Goal: Task Accomplishment & Management: Use online tool/utility

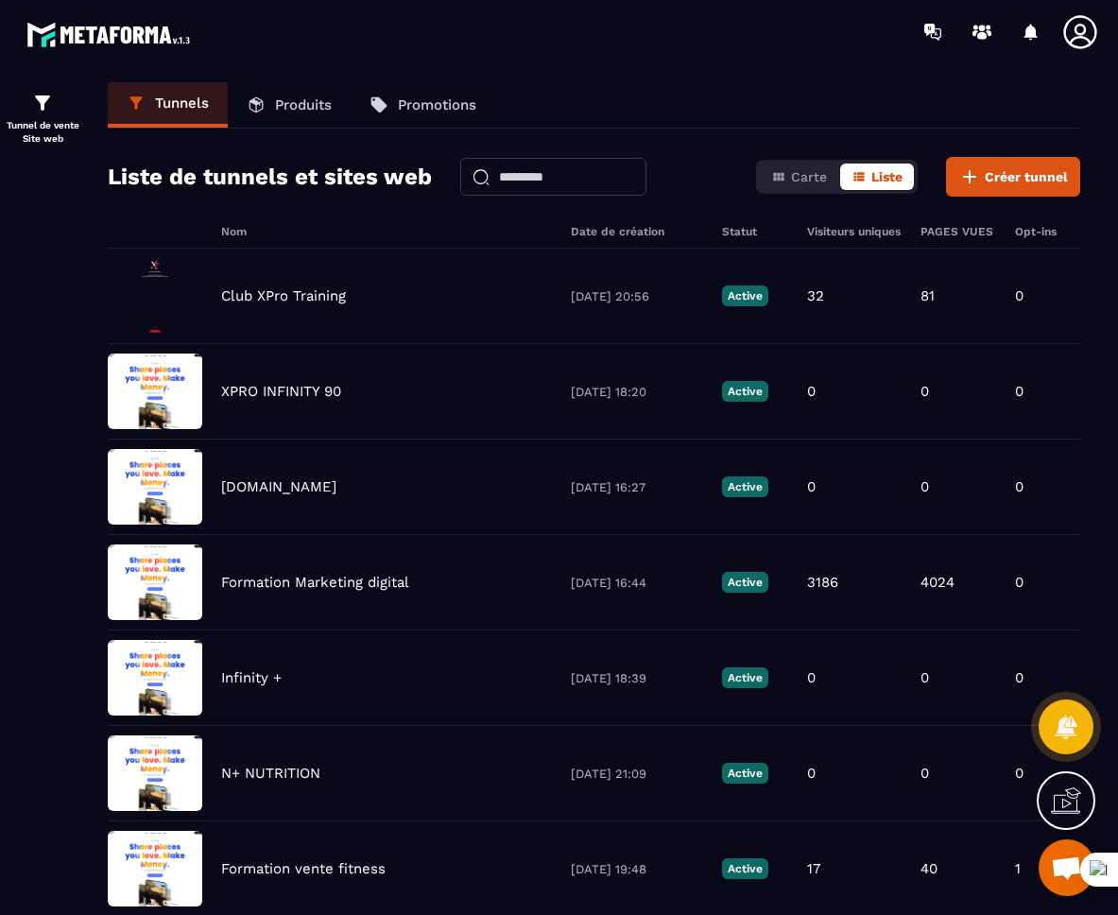
click at [288, 106] on p "Produits" at bounding box center [303, 104] width 57 height 17
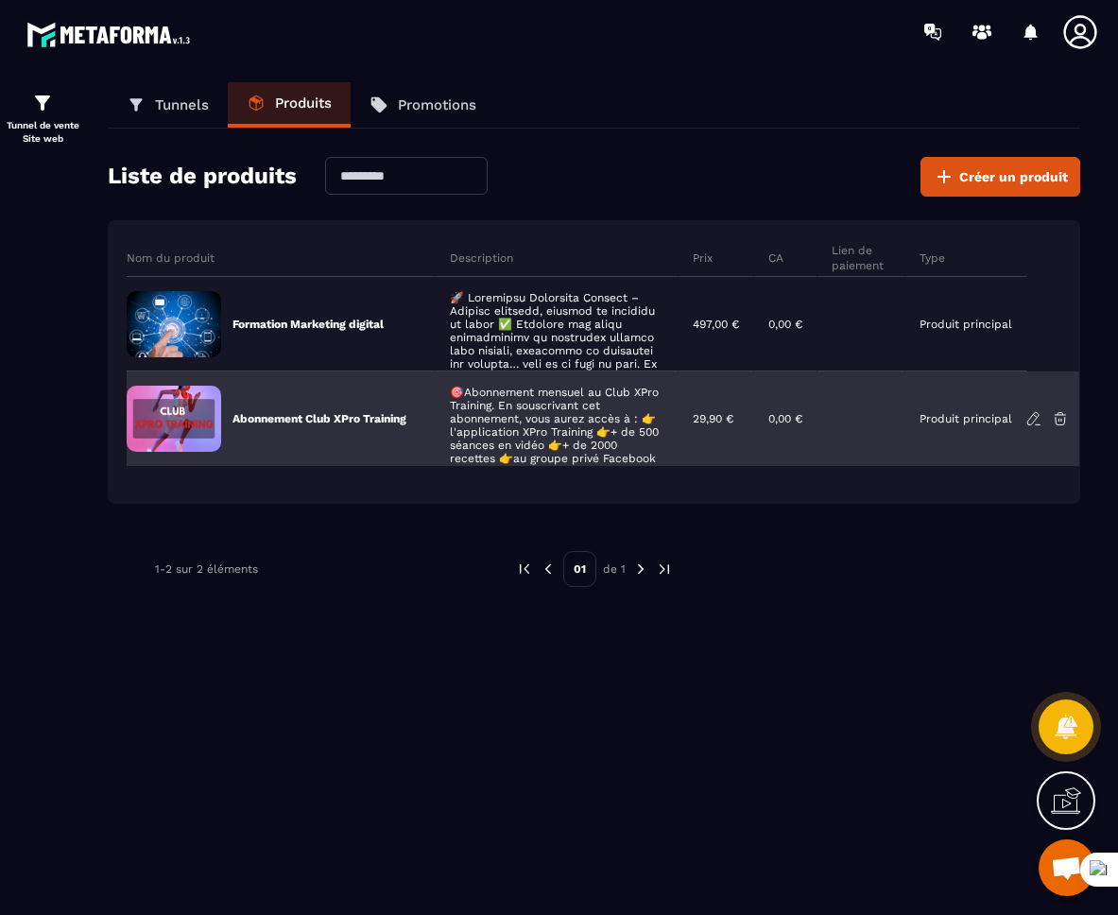
click at [1028, 420] on icon at bounding box center [1033, 418] width 11 height 12
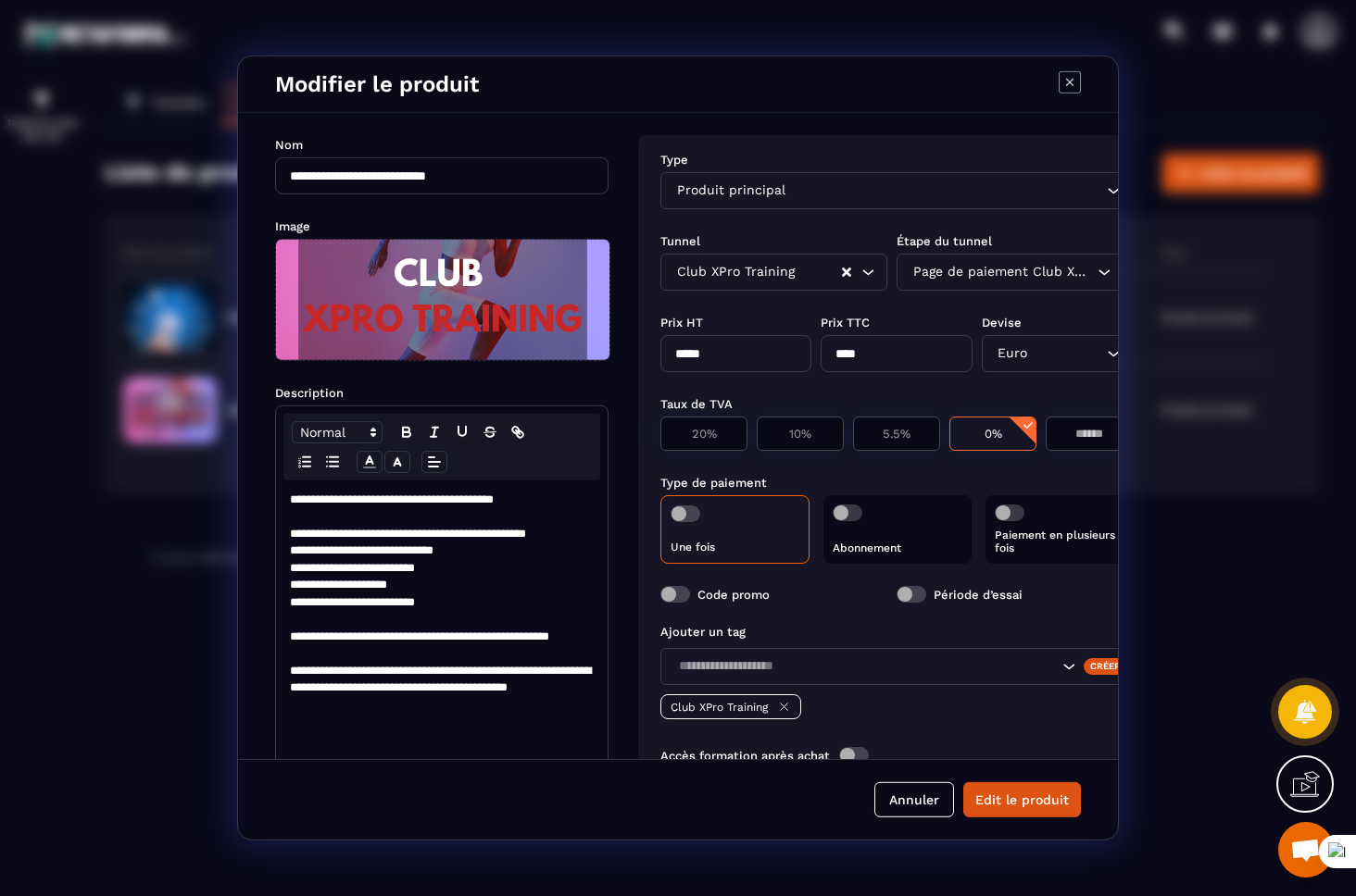
click at [877, 546] on p "Abonnement" at bounding box center [896, 547] width 128 height 13
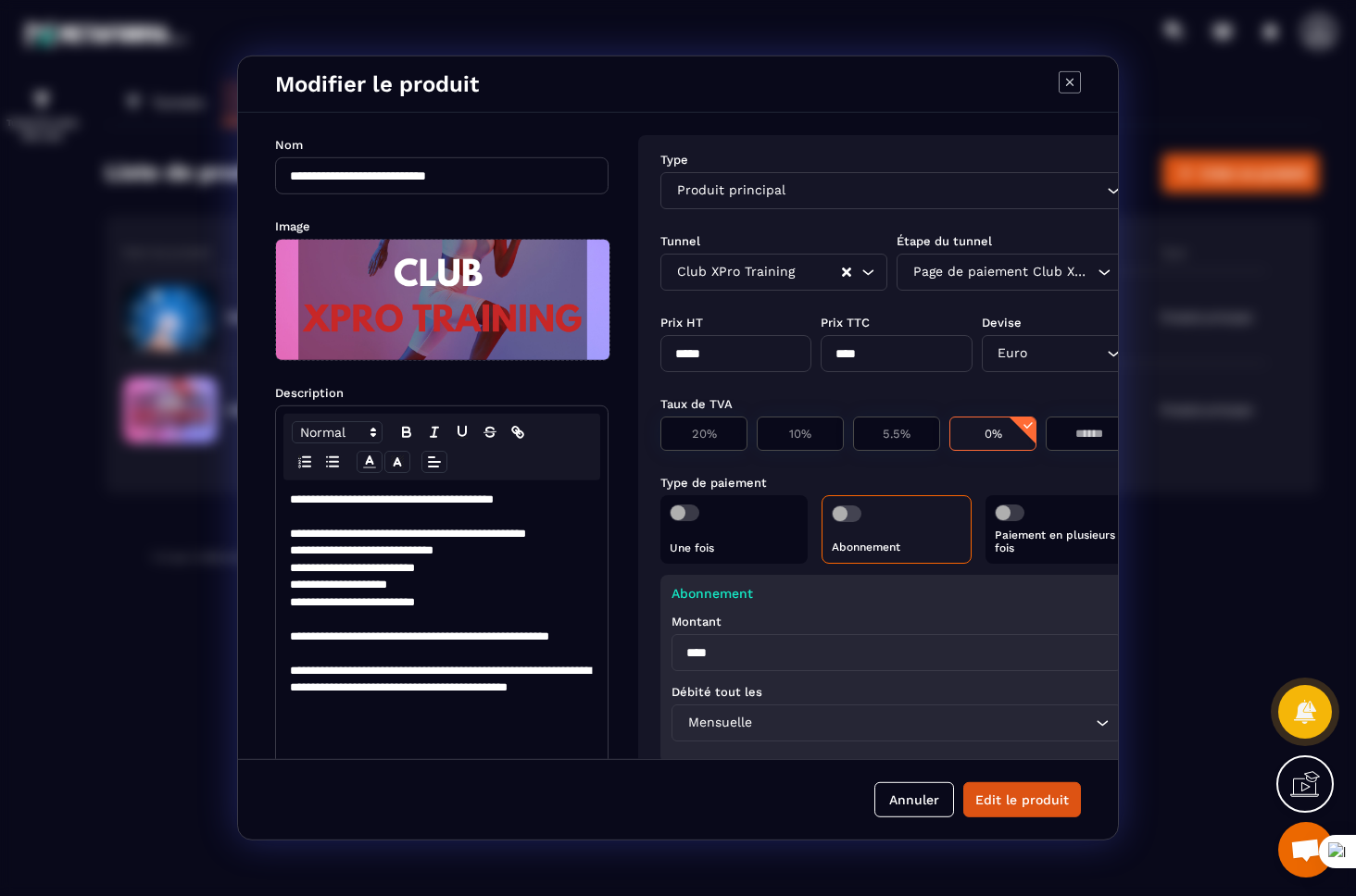
click at [767, 612] on div "Montant" at bounding box center [896, 621] width 450 height 18
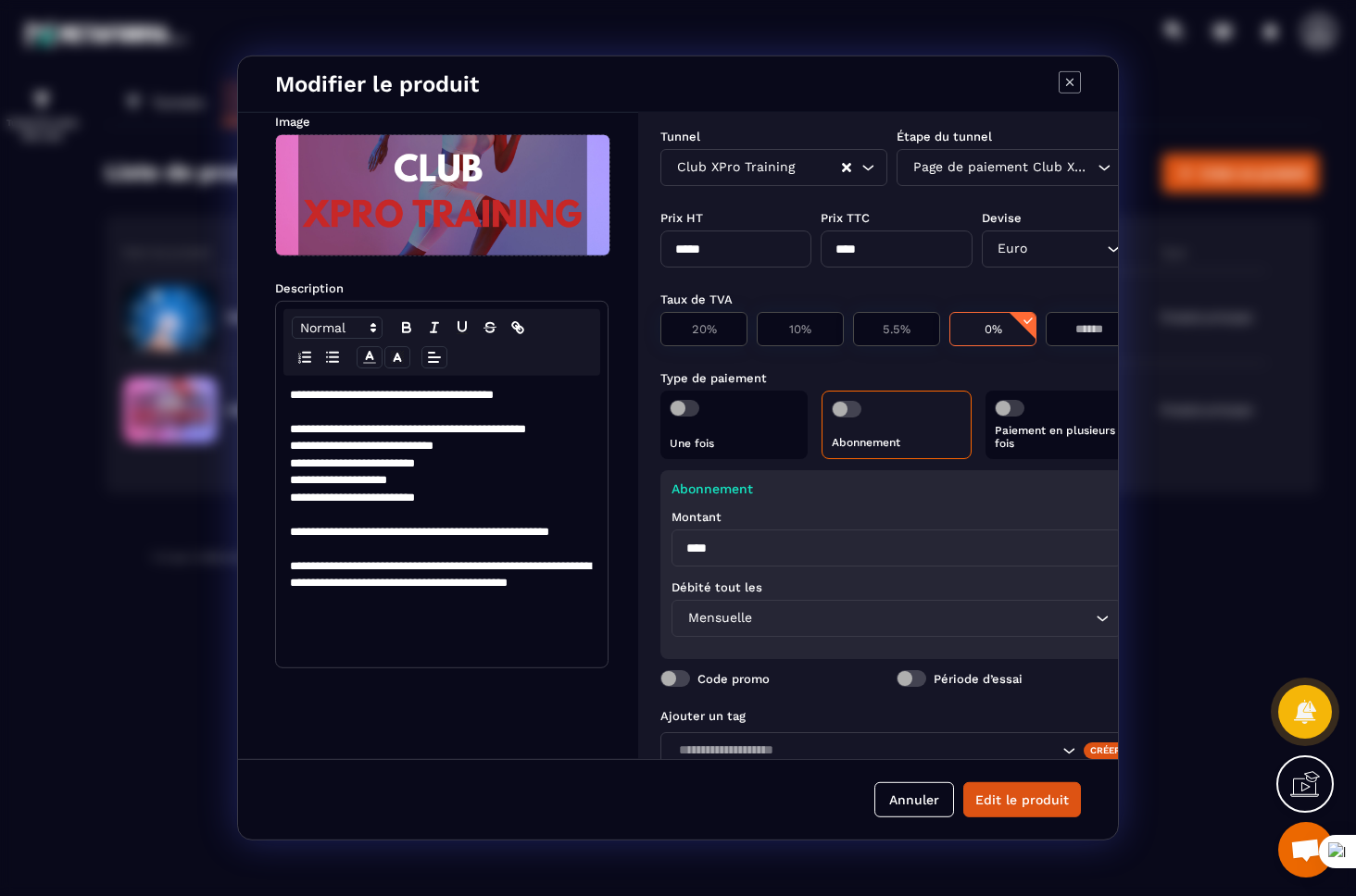
scroll to position [127, 0]
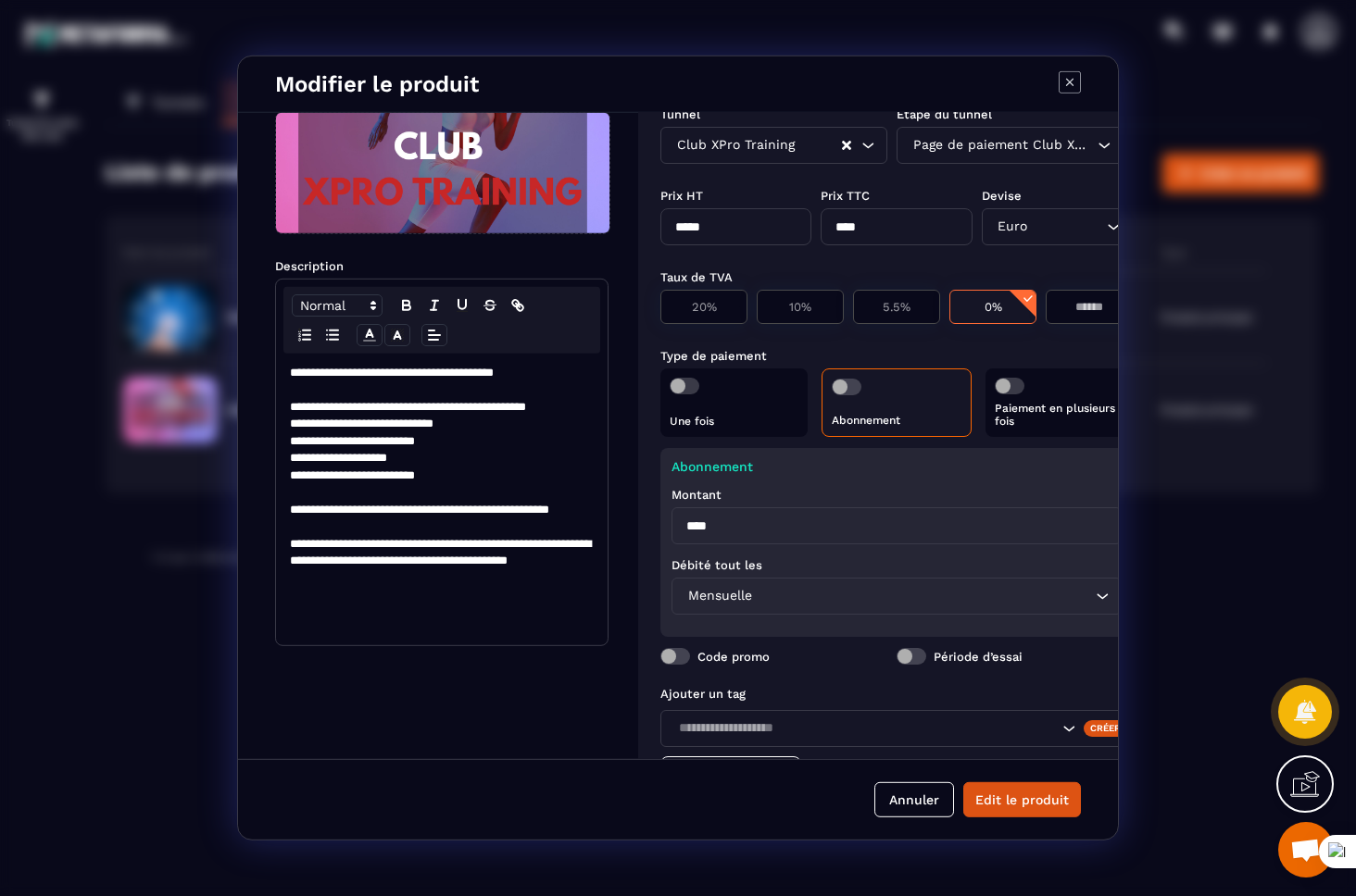
click at [1076, 82] on icon "Modal window" at bounding box center [1070, 82] width 23 height 23
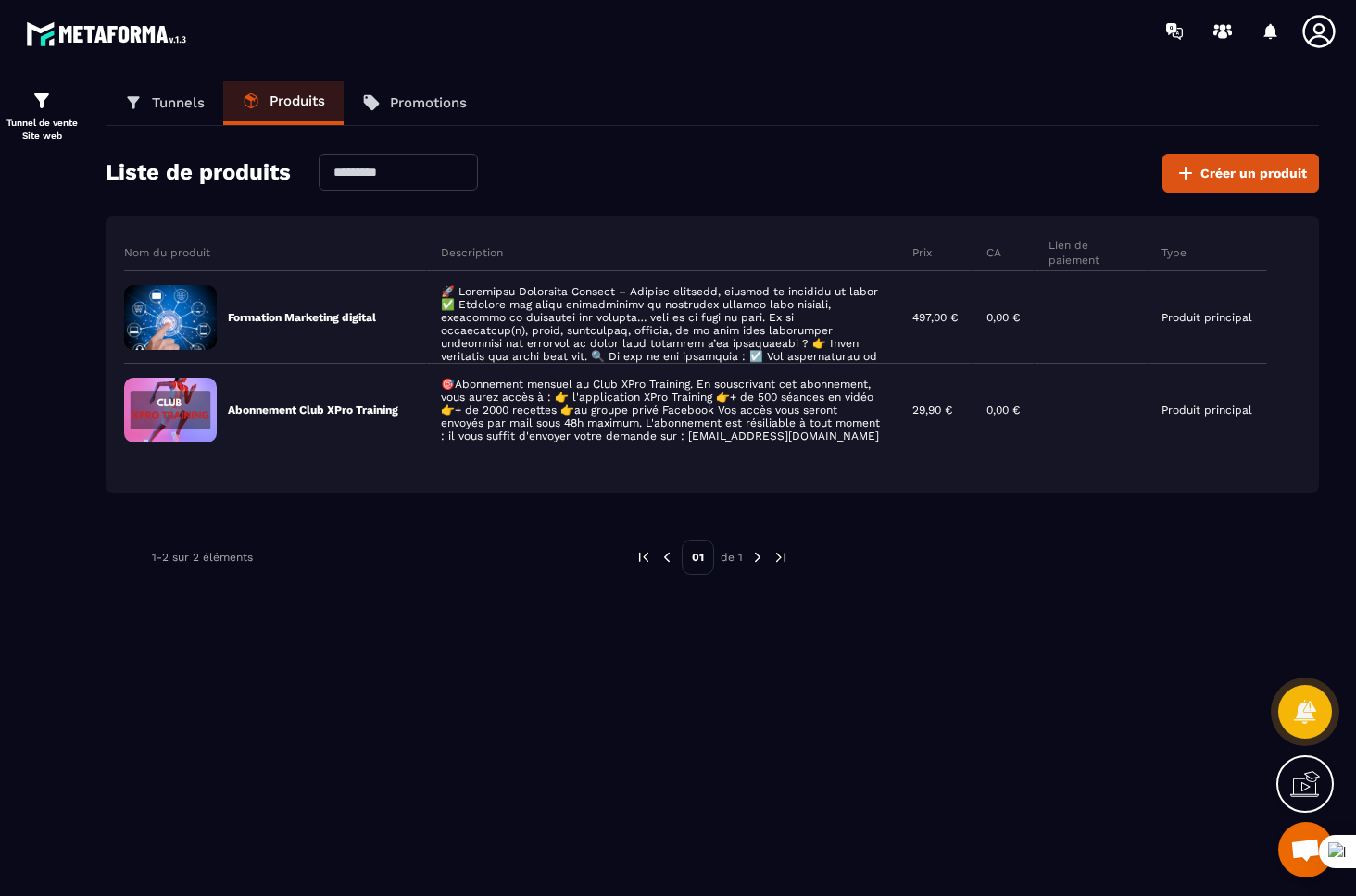
click at [1095, 40] on icon at bounding box center [1319, 31] width 37 height 37
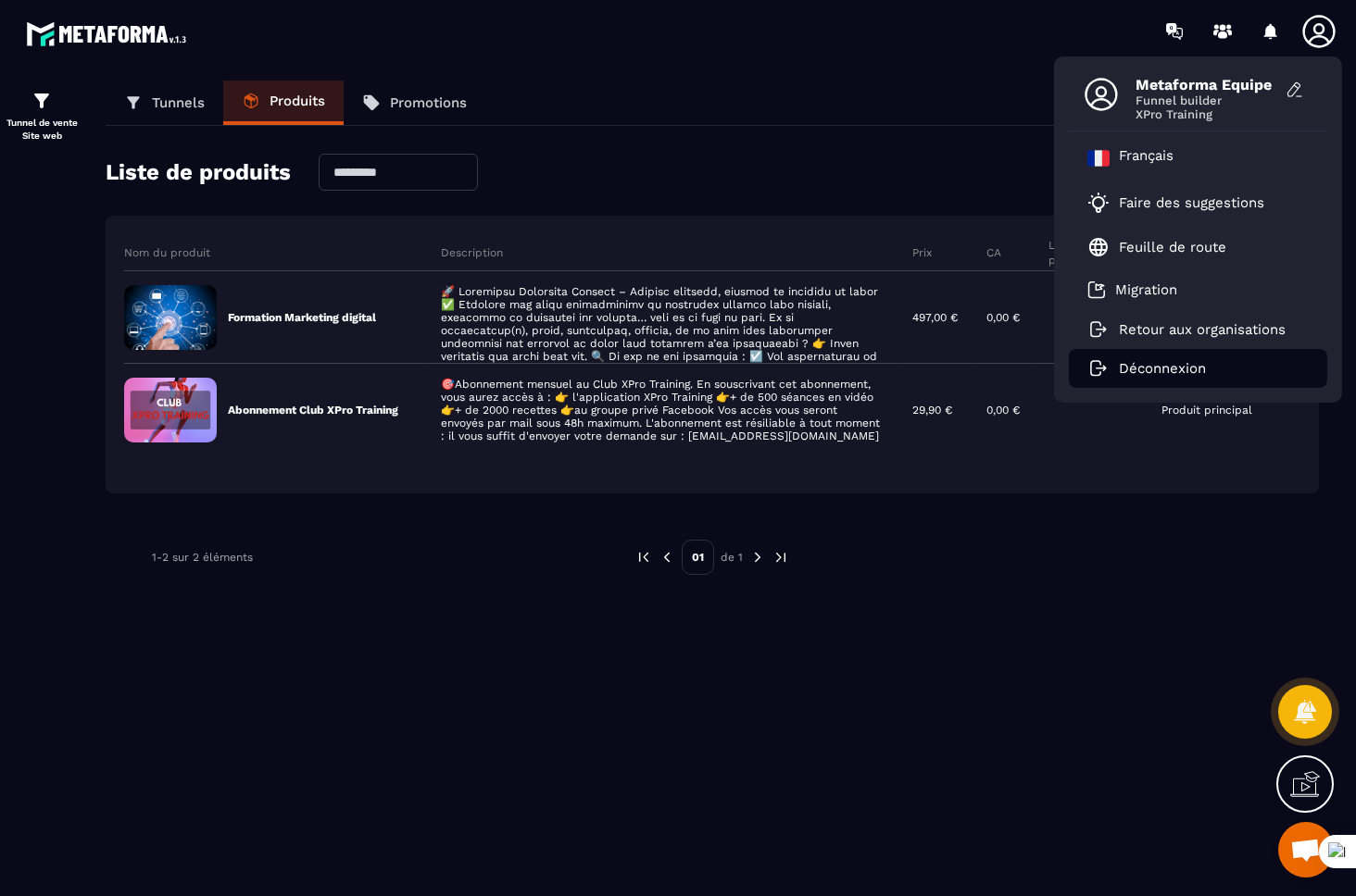
click at [1095, 378] on li "Déconnexion" at bounding box center [1198, 368] width 259 height 39
